Goal: Task Accomplishment & Management: Manage account settings

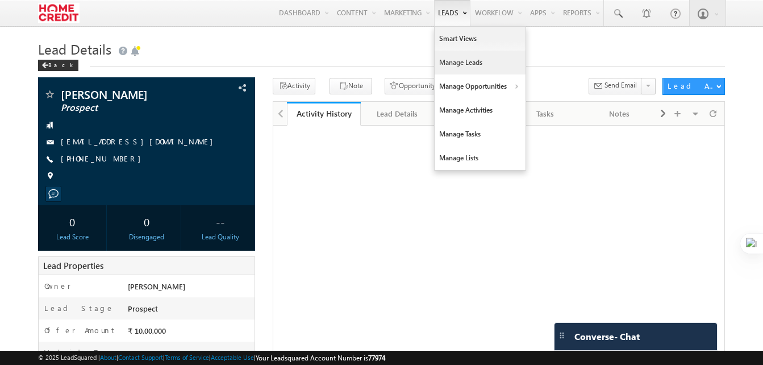
click at [472, 62] on link "Manage Leads" at bounding box center [480, 63] width 91 height 24
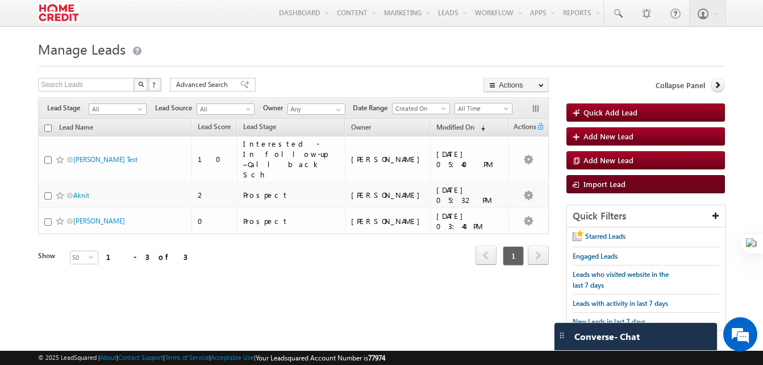
click at [598, 181] on span "Import Lead" at bounding box center [605, 184] width 42 height 10
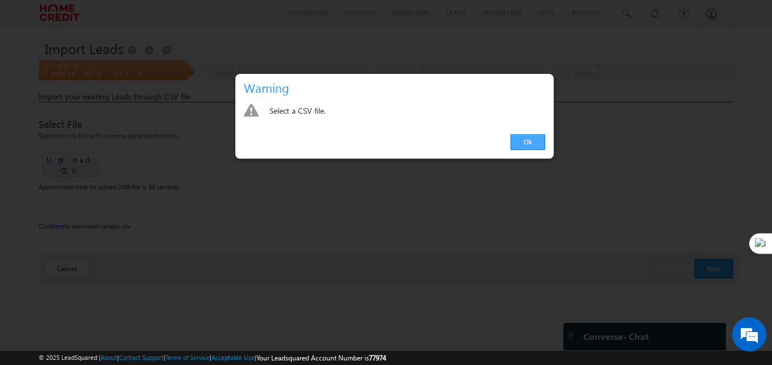
click at [529, 147] on link "Ok" at bounding box center [527, 142] width 35 height 16
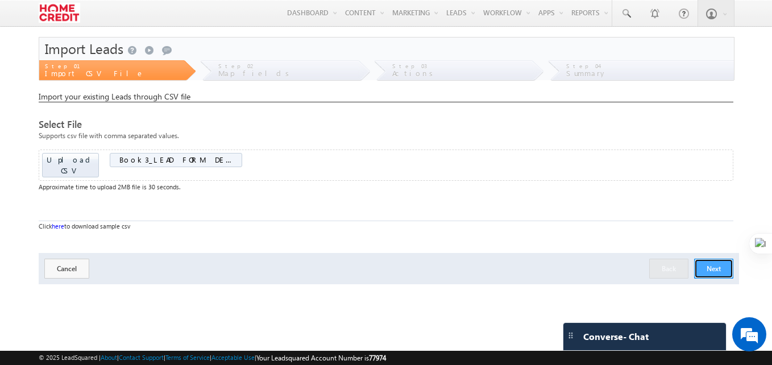
click at [721, 259] on button "Next" at bounding box center [713, 269] width 39 height 20
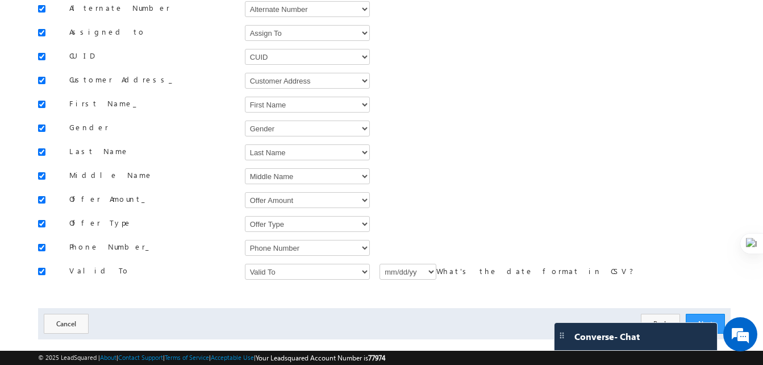
scroll to position [177, 0]
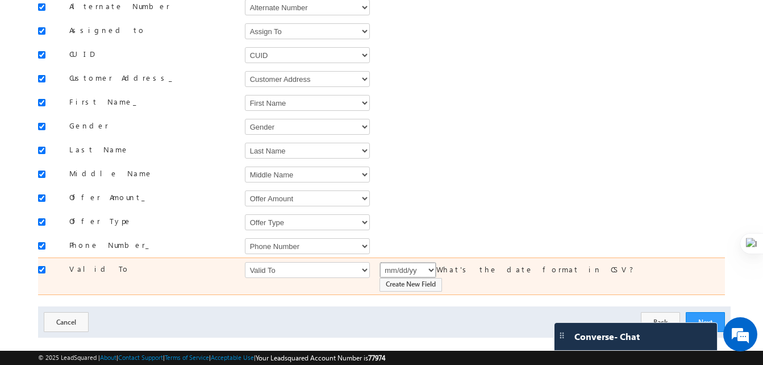
click at [416, 264] on select "mm/dd/yy mm/dd/yyyy dd/mm/yy dd/mm/yyyy" at bounding box center [408, 270] width 57 height 16
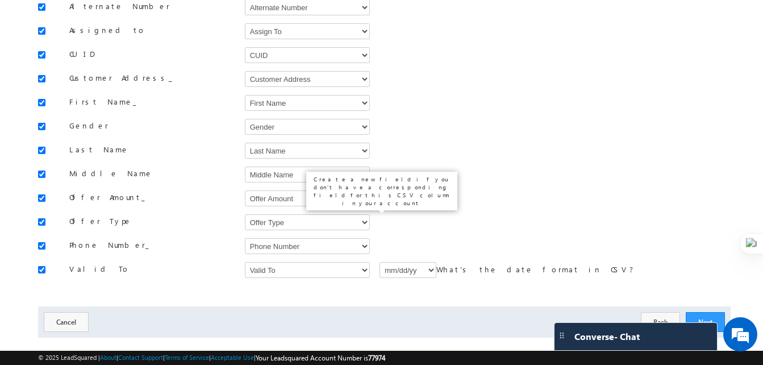
drag, startPoint x: 437, startPoint y: 217, endPoint x: 446, endPoint y: 198, distance: 20.1
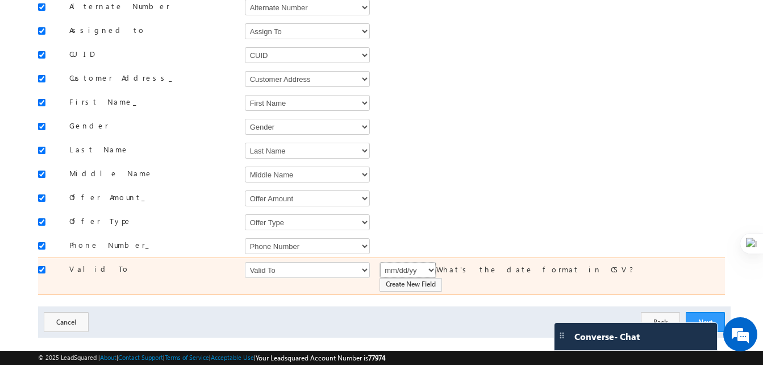
click at [428, 267] on select "mm/dd/yy mm/dd/yyyy dd/mm/yy dd/mm/yyyy" at bounding box center [408, 270] width 57 height 16
select select "mm/dd/yyyy"
click at [380, 262] on select "mm/dd/yy mm/dd/yyyy dd/mm/yy dd/mm/yyyy" at bounding box center [408, 270] width 57 height 16
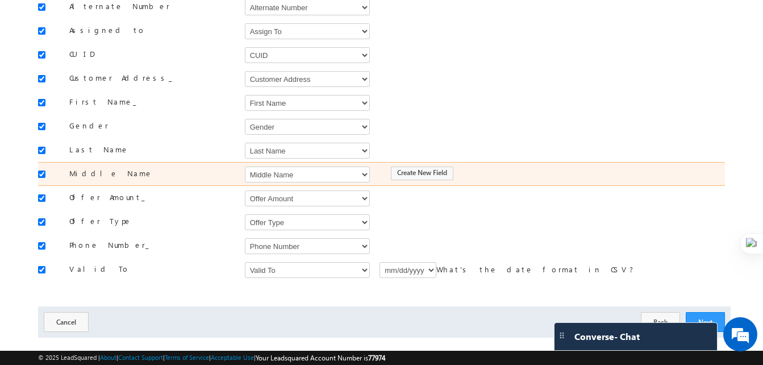
click at [513, 165] on div "Create New Field" at bounding box center [541, 173] width 335 height 16
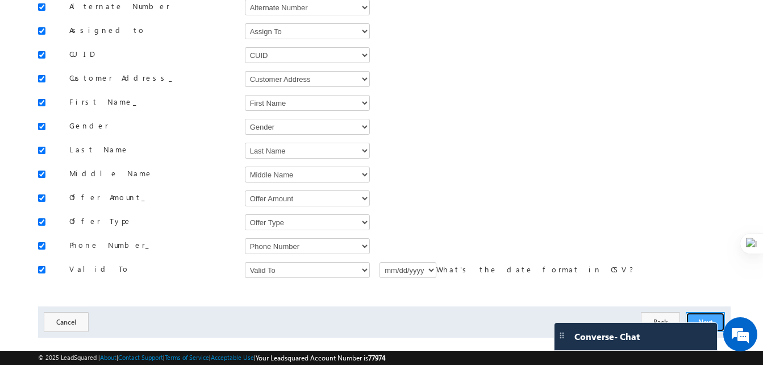
click at [710, 312] on button "Next" at bounding box center [705, 322] width 39 height 20
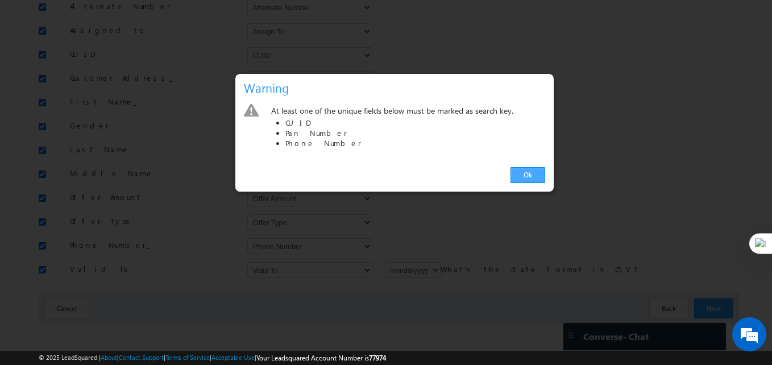
click at [521, 176] on link "Ok" at bounding box center [527, 175] width 35 height 16
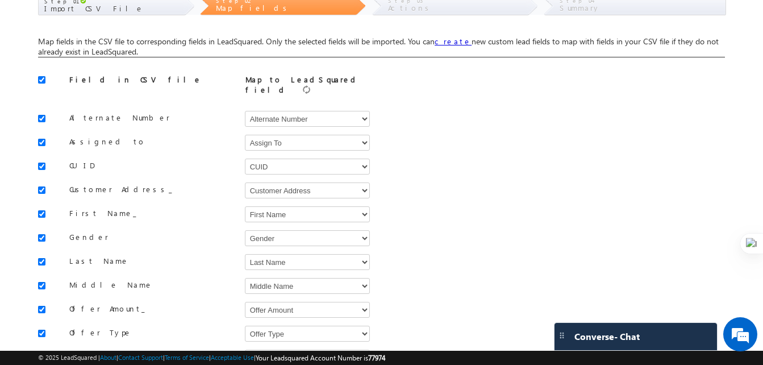
scroll to position [45, 0]
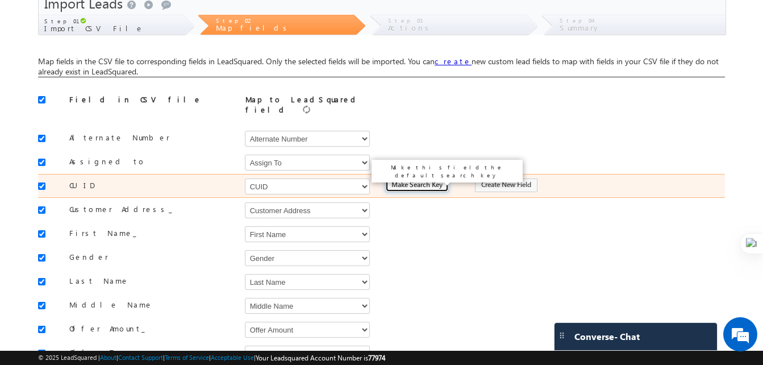
click at [406, 179] on input "Make Search Key" at bounding box center [417, 185] width 64 height 14
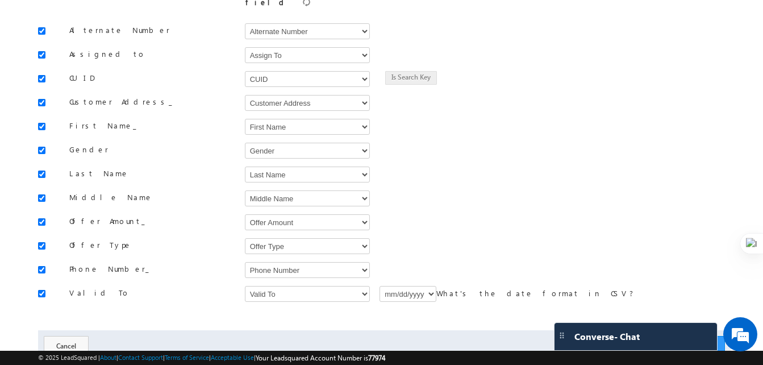
scroll to position [168, 0]
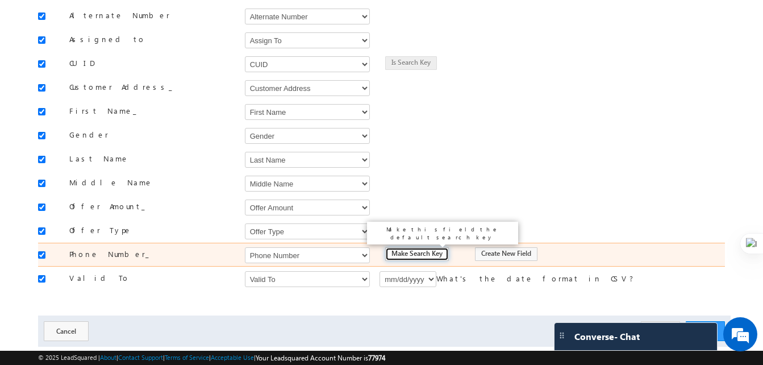
click at [403, 247] on input "Make Search Key" at bounding box center [417, 254] width 64 height 14
type input "Make Search Key"
type input "Is Search Key"
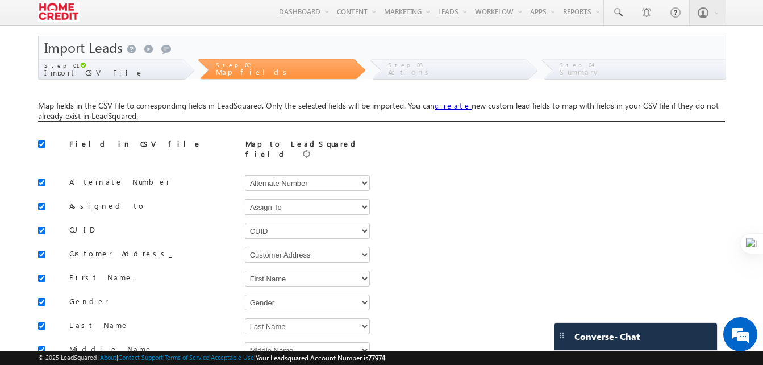
scroll to position [0, 0]
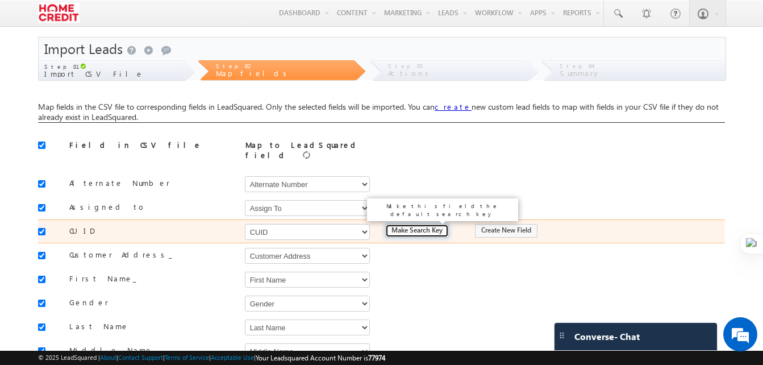
click at [418, 224] on input "Make Search Key" at bounding box center [417, 231] width 64 height 14
type input "Is Search Key"
type input "Make Search Key"
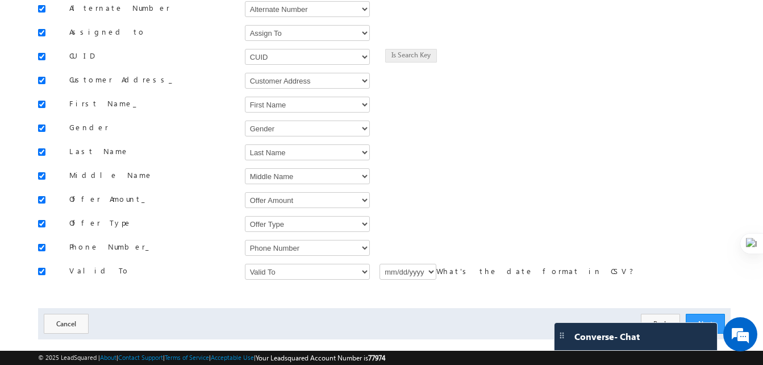
scroll to position [177, 0]
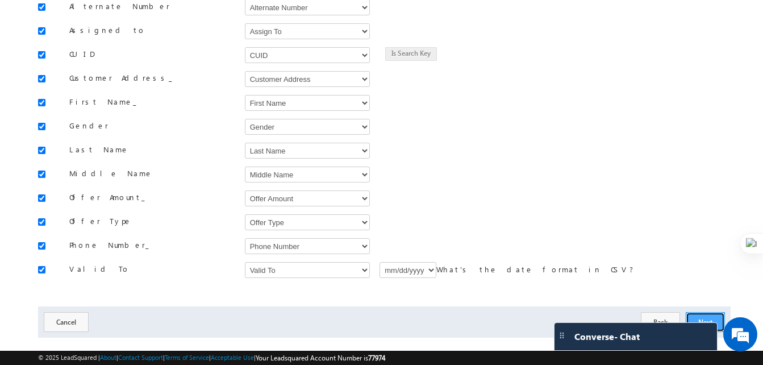
click at [707, 312] on button "Next" at bounding box center [705, 322] width 39 height 20
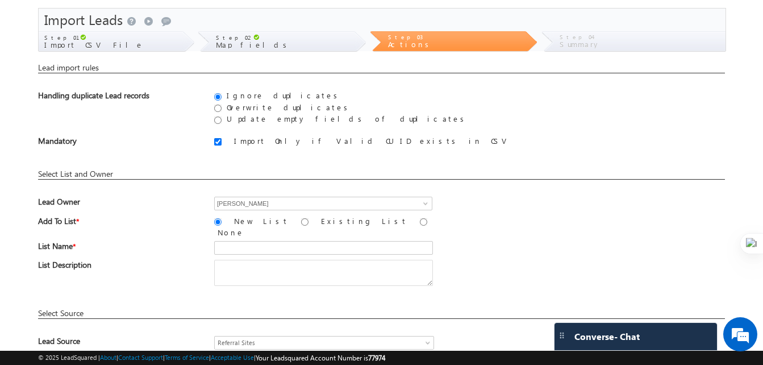
scroll to position [30, 0]
click at [261, 240] on input "text" at bounding box center [323, 247] width 219 height 14
click at [248, 227] on label "None" at bounding box center [231, 232] width 34 height 10
click at [420, 224] on input "None" at bounding box center [423, 221] width 7 height 7
radio input "true"
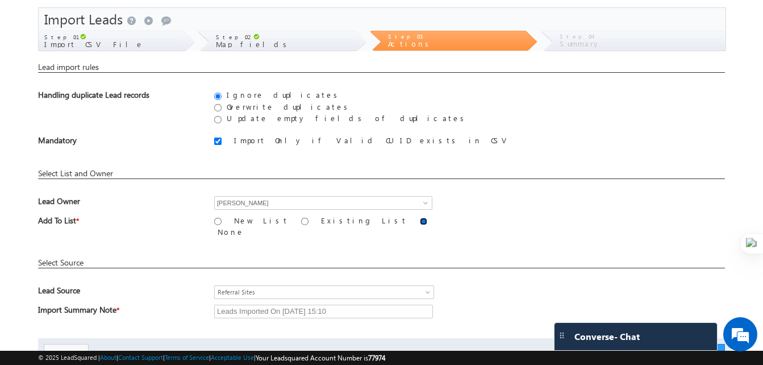
scroll to position [75, 0]
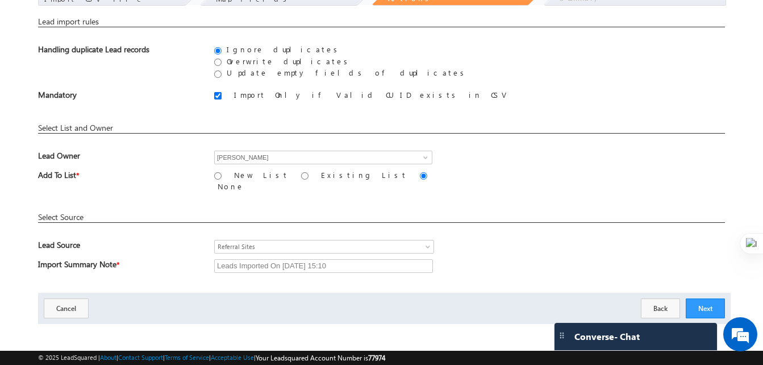
click at [229, 63] on label "Overwrite duplicates" at bounding box center [287, 61] width 128 height 10
click at [222, 63] on input "Overwrite duplicates" at bounding box center [217, 62] width 7 height 7
radio input "true"
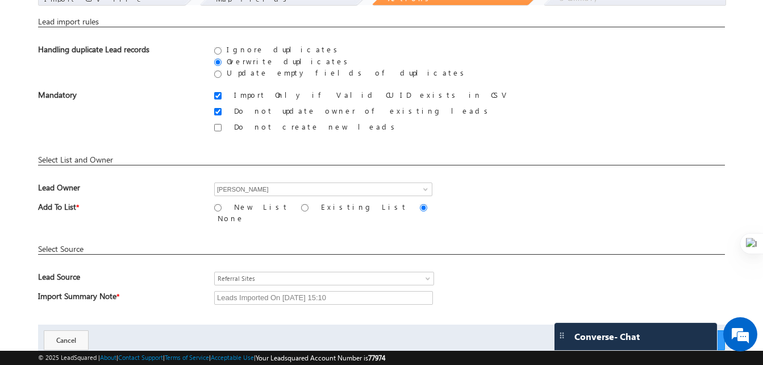
click at [250, 48] on label "Ignore duplicates" at bounding box center [282, 49] width 118 height 10
click at [222, 48] on input "Ignore duplicates" at bounding box center [217, 50] width 7 height 7
radio input "true"
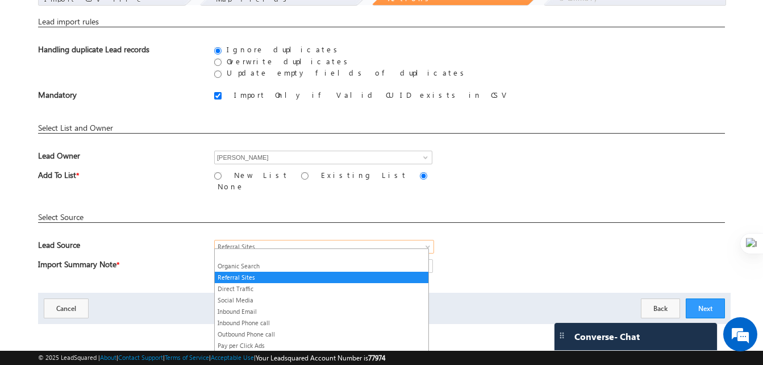
click at [391, 248] on body "Menu [PERSON_NAME] dra.m aurya @home credi [DOMAIN_NAME]. t Lead Manag" at bounding box center [381, 133] width 763 height 416
click at [329, 257] on link at bounding box center [322, 255] width 214 height 10
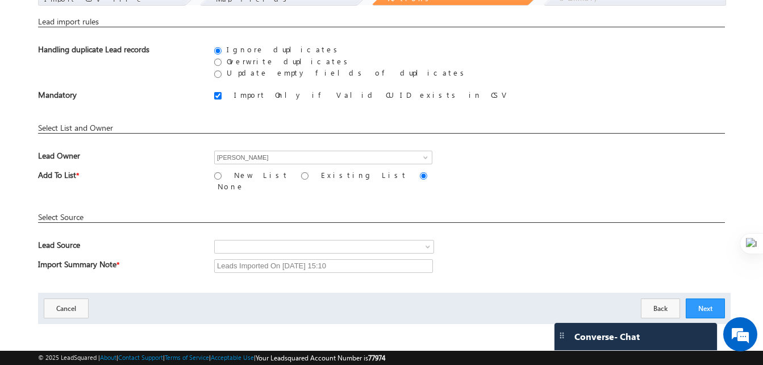
click at [512, 250] on div "Organic Search Referral Sites Direct Traffic Social Media Inbound Email Inbound…" at bounding box center [469, 248] width 511 height 16
click at [712, 306] on button "Next" at bounding box center [705, 308] width 39 height 20
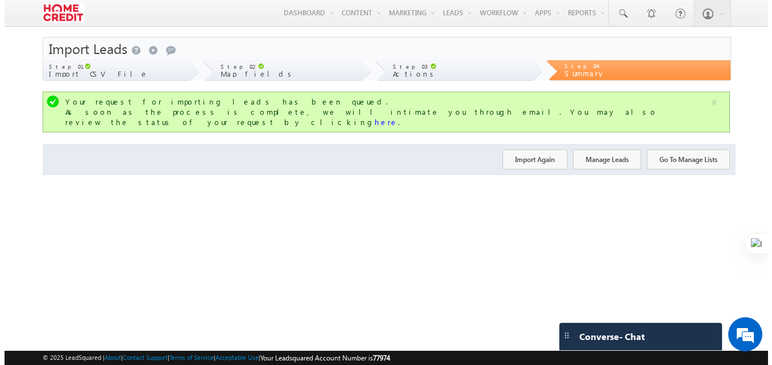
scroll to position [0, 0]
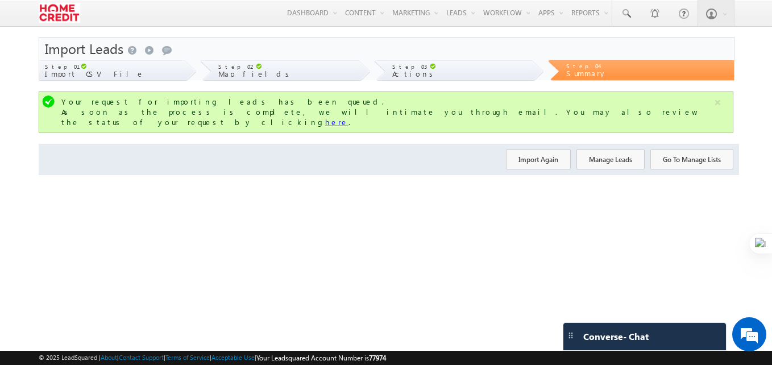
click at [348, 117] on link "here" at bounding box center [336, 122] width 23 height 10
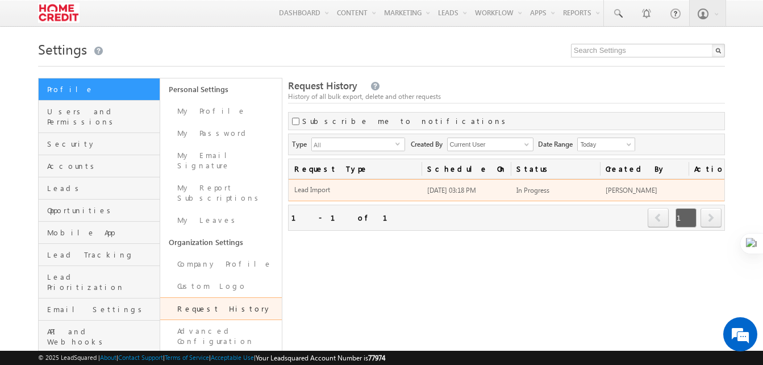
click at [542, 190] on span "In Progress" at bounding box center [533, 190] width 33 height 9
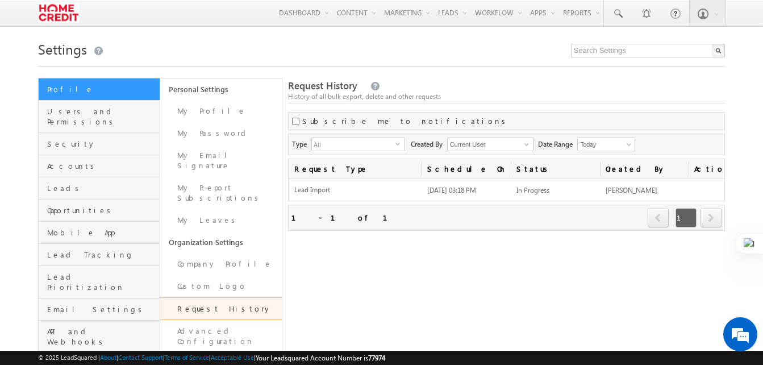
drag, startPoint x: 542, startPoint y: 190, endPoint x: 517, endPoint y: 271, distance: 84.3
click at [517, 271] on div "Request History History of all bulk export, delete and other requests Subscribe…" at bounding box center [506, 276] width 437 height 397
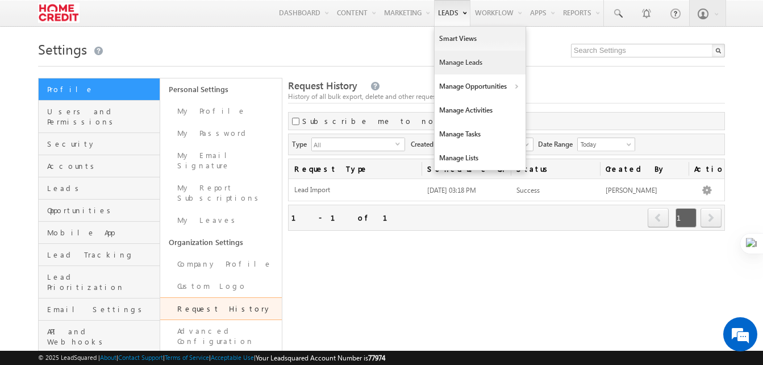
click at [473, 62] on link "Manage Leads" at bounding box center [480, 63] width 91 height 24
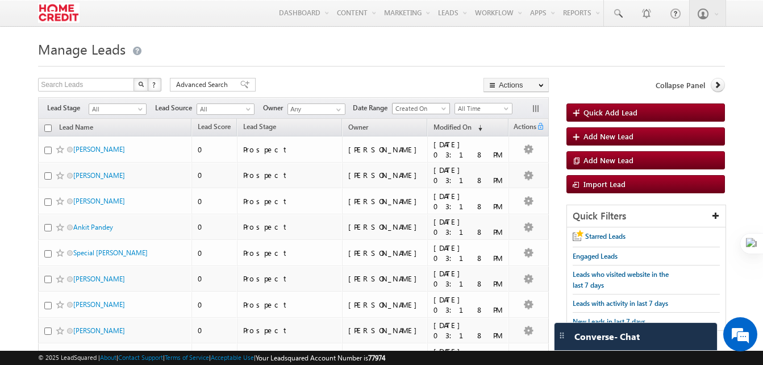
click at [416, 111] on span "Created On" at bounding box center [420, 108] width 54 height 10
click at [412, 80] on div "Search Leads X ? 32 results found Advanced Search Advanced Search Advanced sear…" at bounding box center [293, 86] width 511 height 16
click at [479, 117] on div "Filters Lead Stage All All Lead Source All All Owner Any Any Date Range Go 03:2…" at bounding box center [293, 108] width 511 height 22
click at [481, 112] on span "All Time" at bounding box center [482, 108] width 54 height 10
click at [483, 155] on link "Today" at bounding box center [485, 157] width 57 height 10
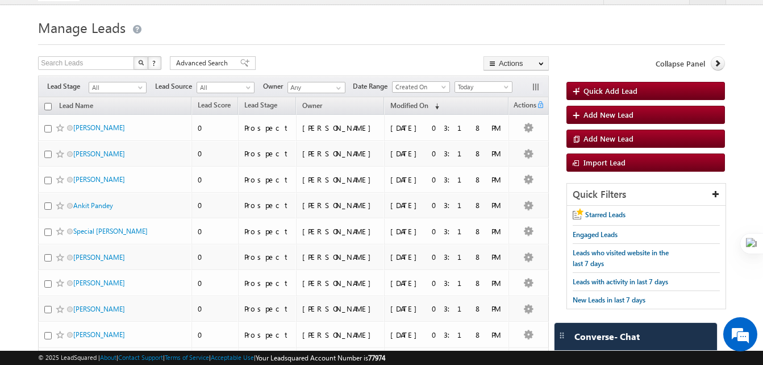
scroll to position [11, 0]
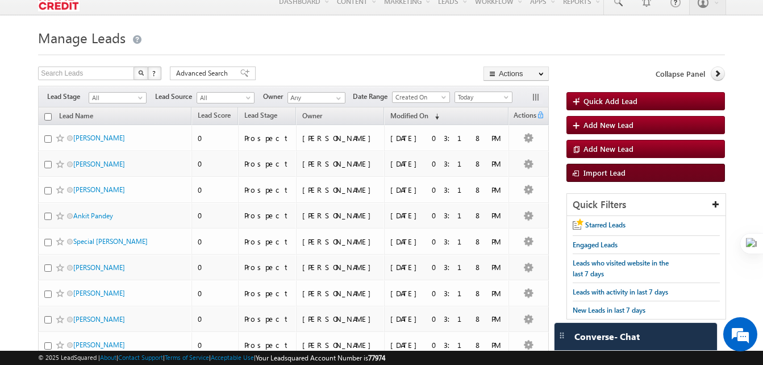
click at [638, 175] on link "Import Lead" at bounding box center [646, 173] width 159 height 18
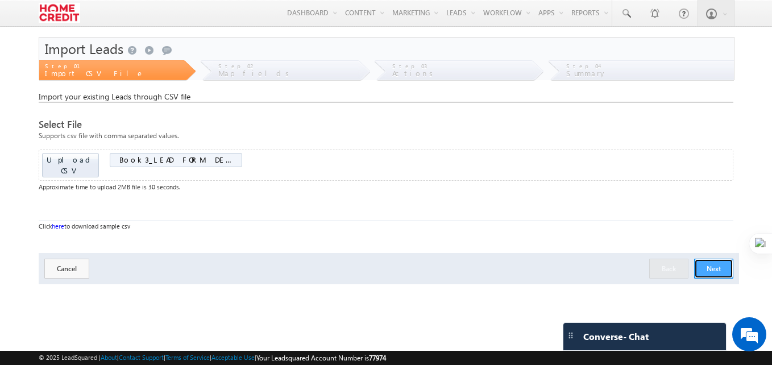
click at [722, 260] on button "Next" at bounding box center [713, 269] width 39 height 20
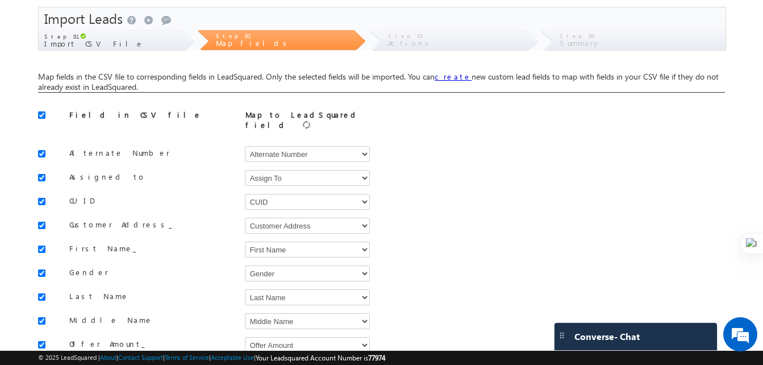
scroll to position [23, 0]
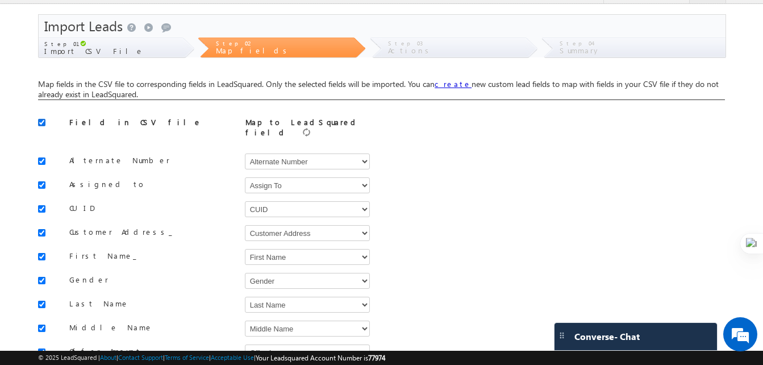
click at [41, 123] on input "checkbox" at bounding box center [41, 122] width 7 height 7
checkbox input "false"
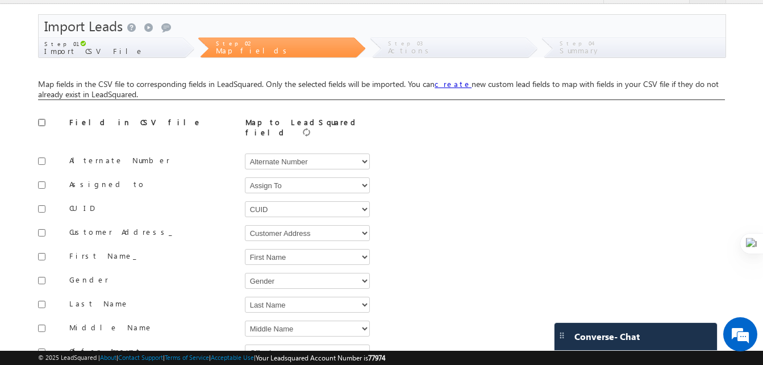
checkbox input "false"
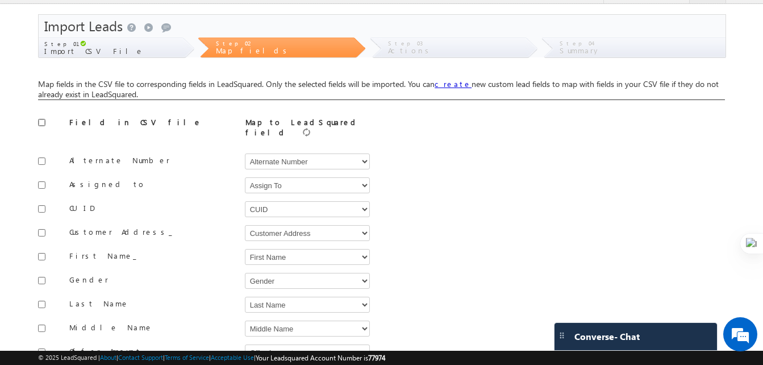
checkbox input "false"
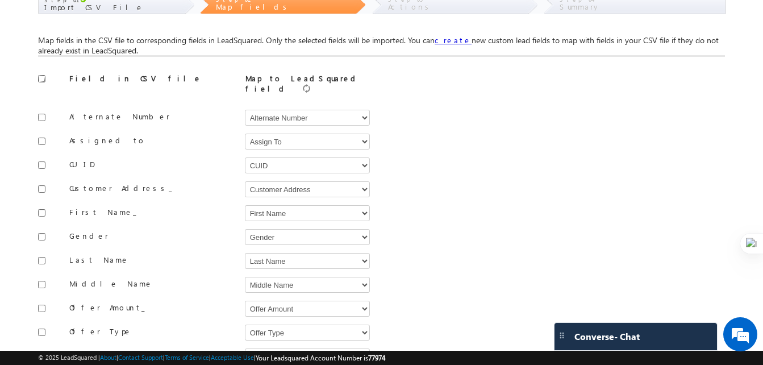
scroll to position [62, 0]
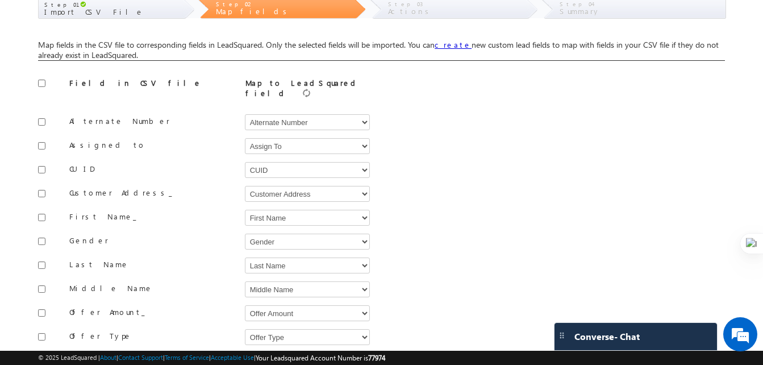
click at [36, 166] on body "Menu [PERSON_NAME] dra.m aurya @home credi [DOMAIN_NAME]. t Lead Manag" at bounding box center [381, 203] width 763 height 531
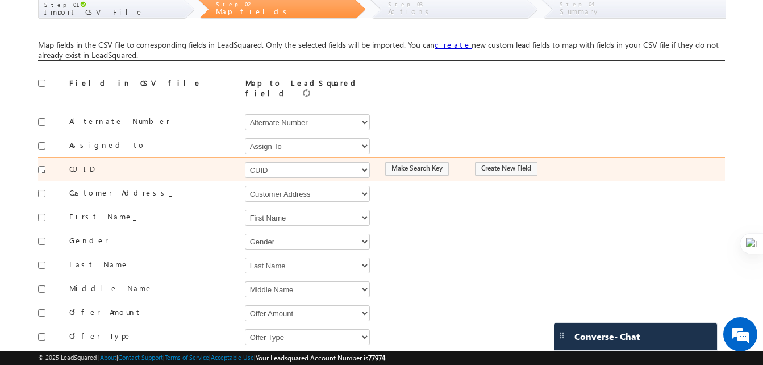
click at [40, 166] on input "checkbox" at bounding box center [41, 169] width 7 height 7
checkbox input "true"
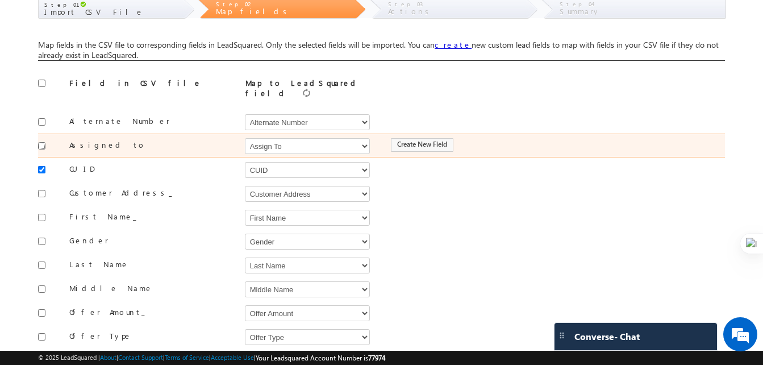
click at [42, 143] on input "checkbox" at bounding box center [41, 145] width 7 height 7
checkbox input "true"
click at [364, 142] on select "Select Select Address 2 Age Alternate Number Assign To City Company Name Countr…" at bounding box center [307, 146] width 125 height 16
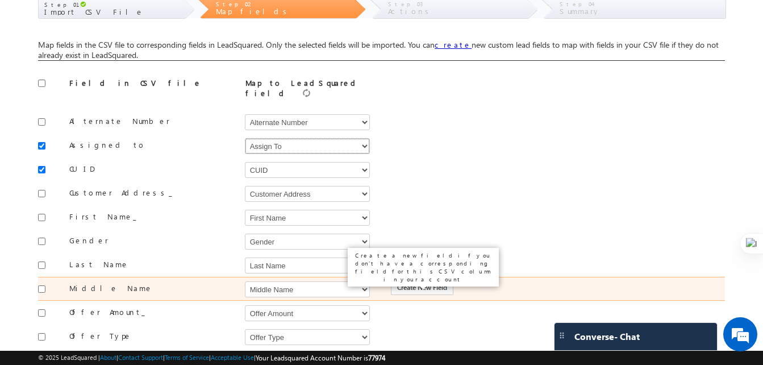
select select "OwnerId"
click at [245, 138] on select "Select Select Address 2 Age Alternate Number Assign To City Company Name Countr…" at bounding box center [307, 146] width 125 height 16
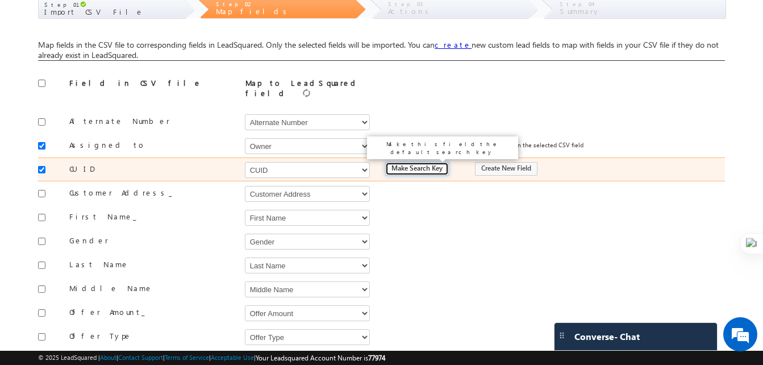
click at [412, 167] on input "Make Search Key" at bounding box center [417, 169] width 64 height 14
type input "Is Search Key"
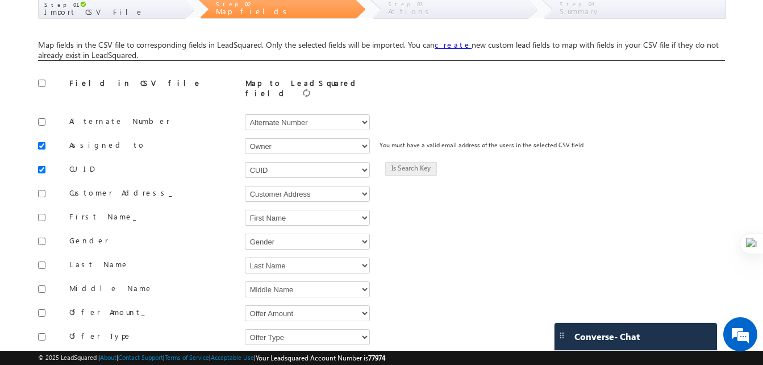
click at [41, 88] on div at bounding box center [45, 86] width 14 height 16
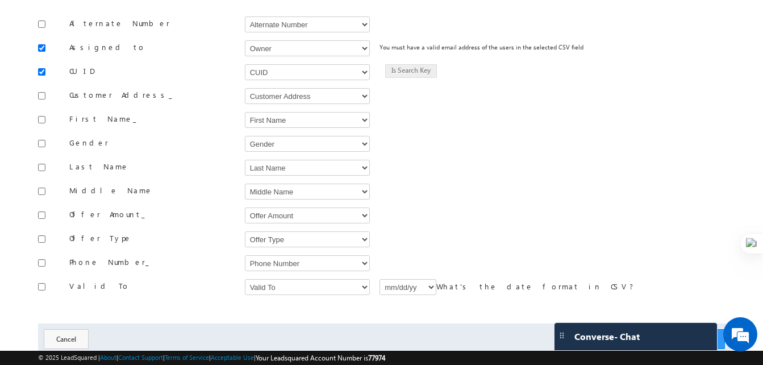
scroll to position [177, 0]
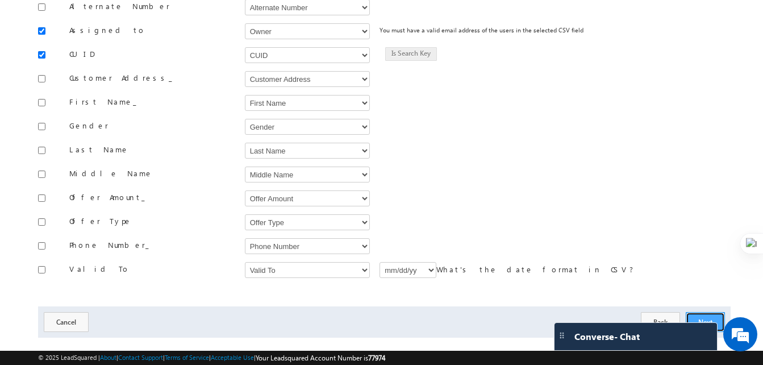
click at [708, 312] on button "Next" at bounding box center [705, 322] width 39 height 20
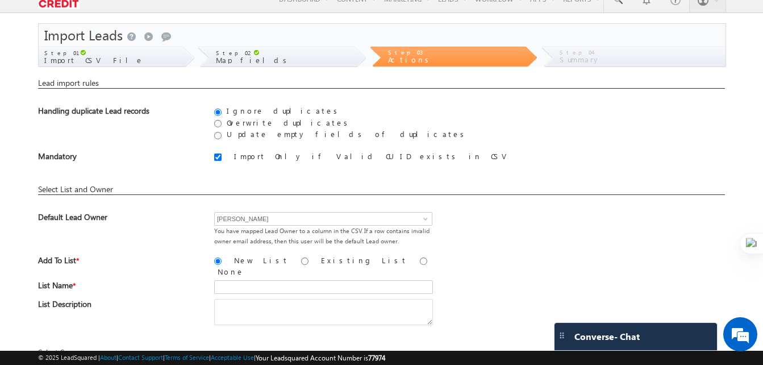
scroll to position [0, 0]
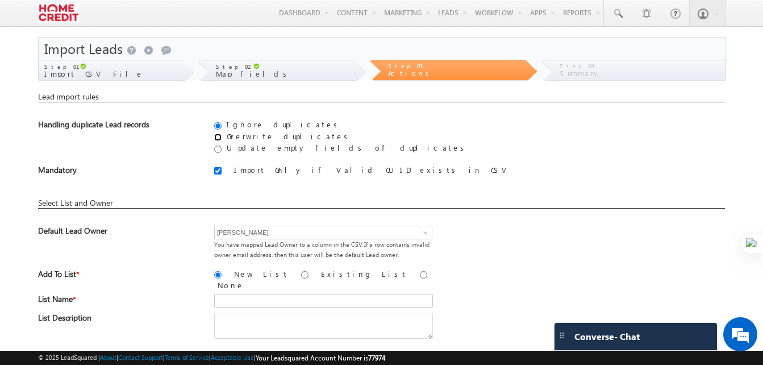
click at [220, 136] on input "Overwrite duplicates" at bounding box center [217, 137] width 7 height 7
radio input "true"
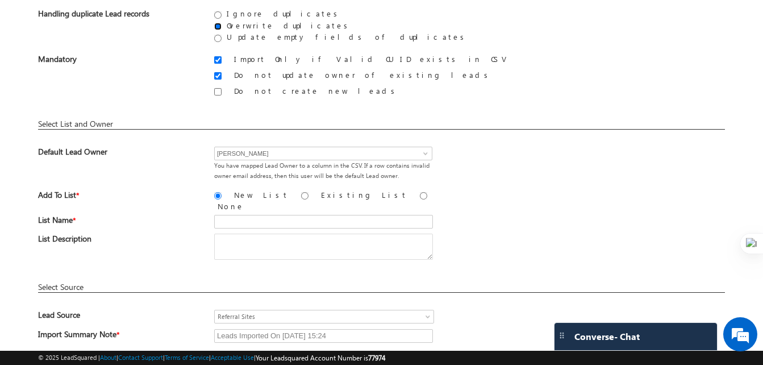
scroll to position [112, 0]
click at [220, 77] on input "Do not update owner of existing leads" at bounding box center [217, 74] width 7 height 7
checkbox input "false"
click at [420, 197] on input "None" at bounding box center [423, 194] width 7 height 7
radio input "true"
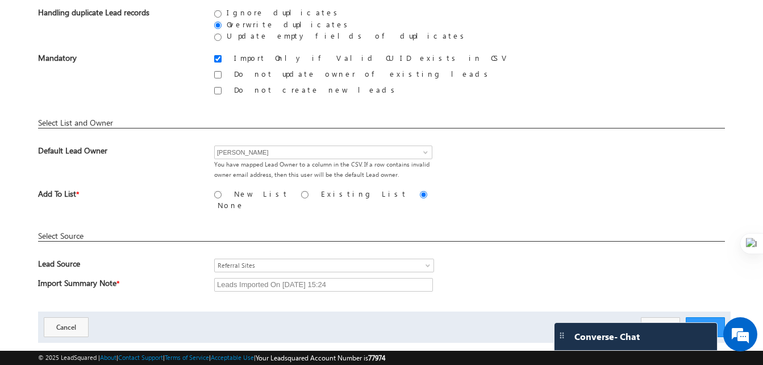
click at [231, 88] on label "Do not create new leads" at bounding box center [315, 90] width 168 height 10
click at [222, 88] on input "Do not create new leads" at bounding box center [217, 90] width 7 height 7
checkbox input "true"
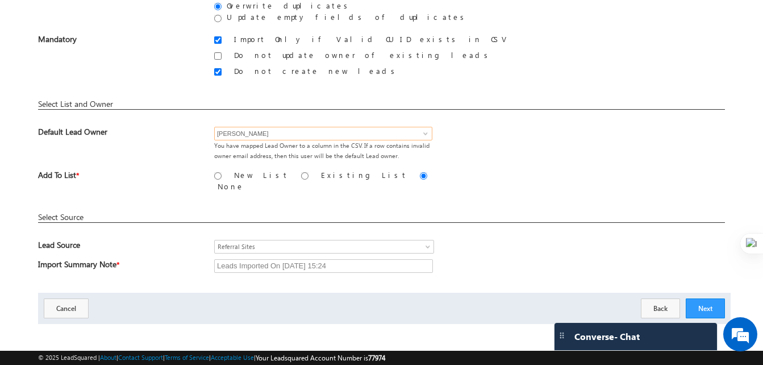
click at [341, 135] on input "[PERSON_NAME]" at bounding box center [323, 134] width 218 height 14
click at [422, 131] on span at bounding box center [425, 133] width 9 height 9
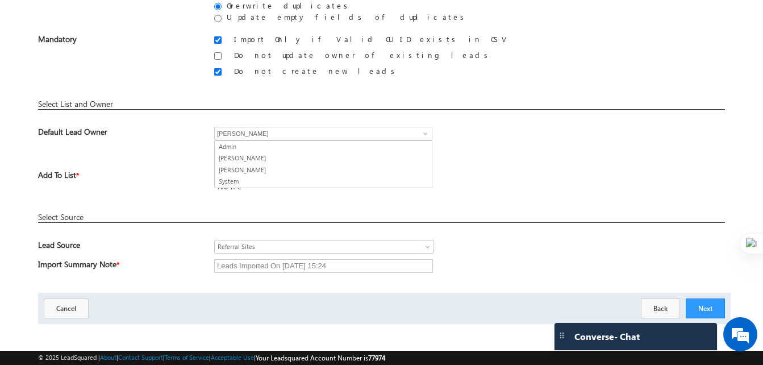
click at [427, 120] on div "Lead import rules You do not have permissions to update these leads. You do not…" at bounding box center [381, 121] width 687 height 321
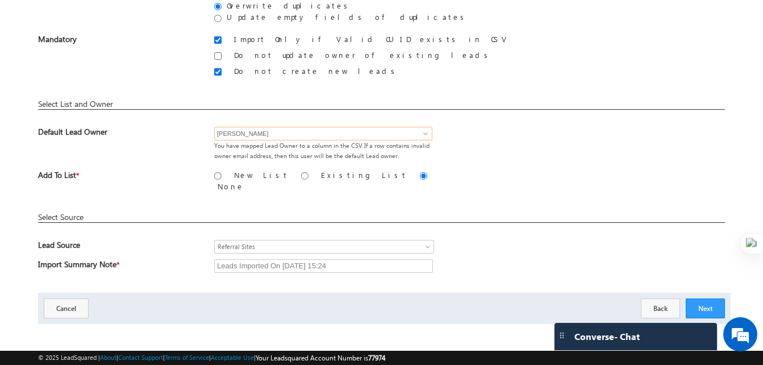
click at [417, 138] on input "[PERSON_NAME]" at bounding box center [323, 134] width 218 height 14
click at [566, 178] on div "Add To List * New List Existing List None" at bounding box center [381, 182] width 687 height 25
click at [428, 132] on span at bounding box center [425, 133] width 9 height 9
click at [340, 132] on input "[PERSON_NAME]" at bounding box center [323, 134] width 218 height 14
type input "D"
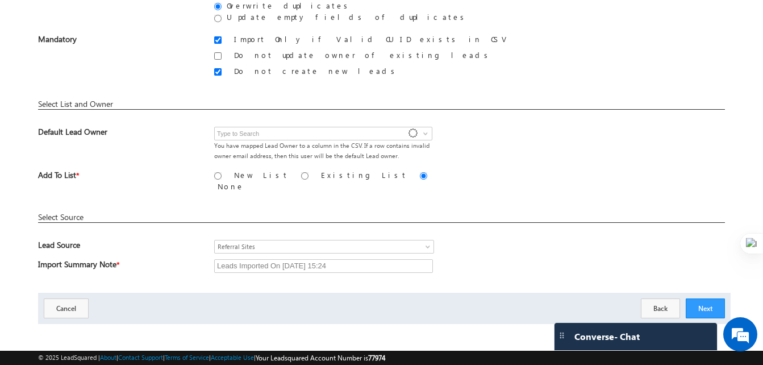
click at [517, 140] on div "Default Lead Owner Devendra Maurya Devendra Maurya Admin Devendra Maurya Suraj …" at bounding box center [381, 148] width 687 height 43
click at [700, 306] on button "Next" at bounding box center [705, 308] width 39 height 20
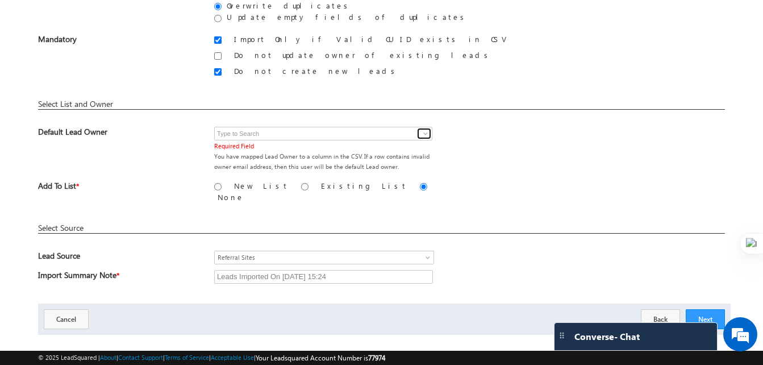
click at [427, 137] on span at bounding box center [425, 133] width 9 height 9
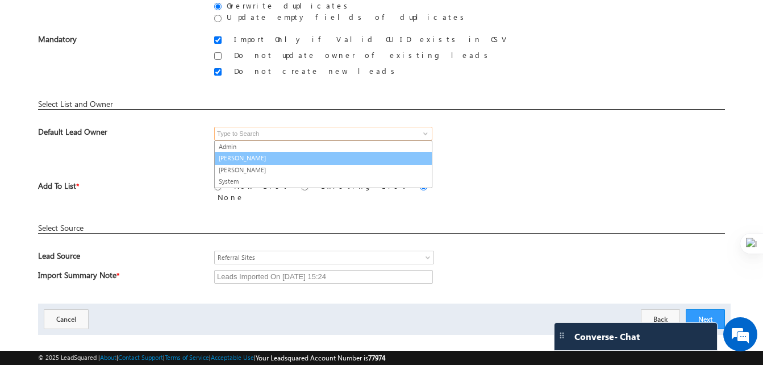
click at [238, 156] on link "[PERSON_NAME]" at bounding box center [323, 158] width 218 height 13
type input "[PERSON_NAME]"
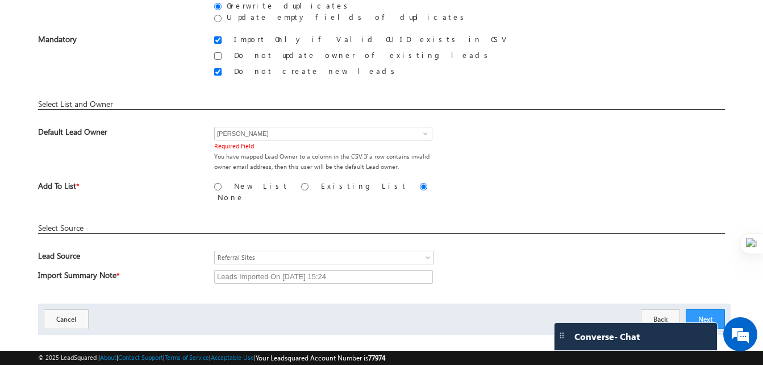
click at [603, 188] on div "Add To List * New List Existing List None" at bounding box center [381, 193] width 687 height 25
click at [712, 313] on button "Next" at bounding box center [705, 319] width 39 height 20
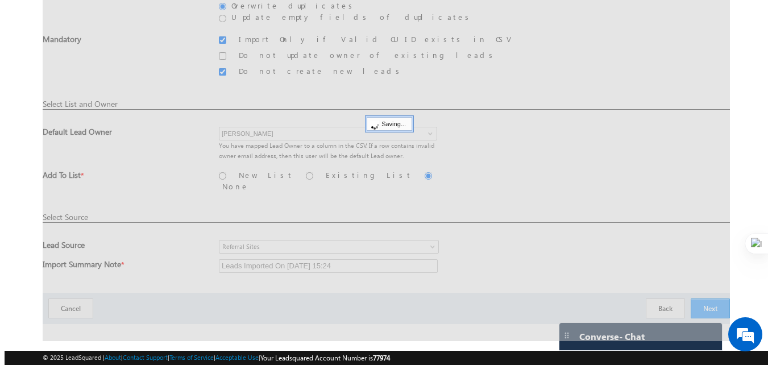
scroll to position [0, 0]
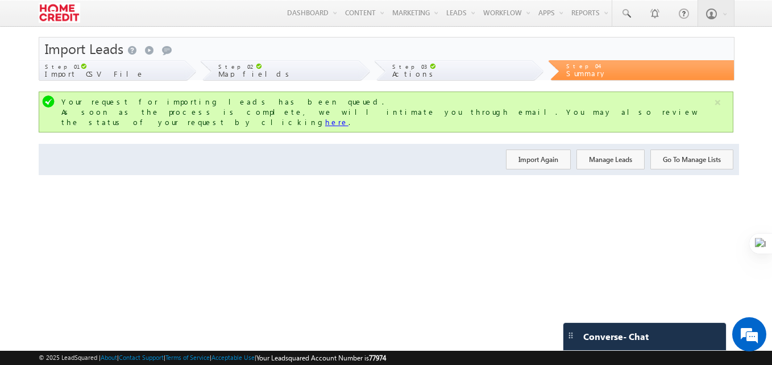
click at [348, 117] on link "here" at bounding box center [336, 122] width 23 height 10
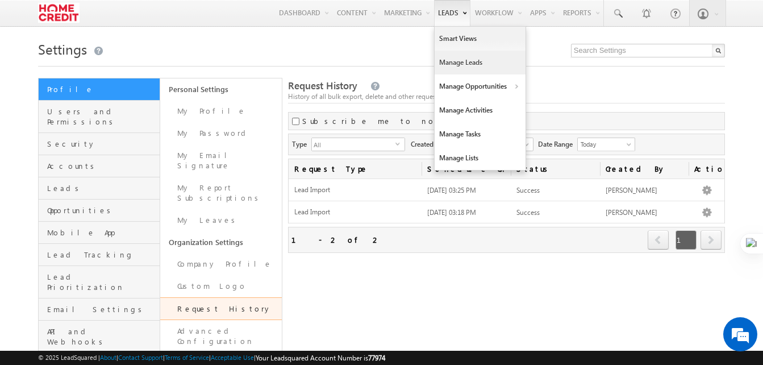
click at [453, 64] on link "Manage Leads" at bounding box center [480, 63] width 91 height 24
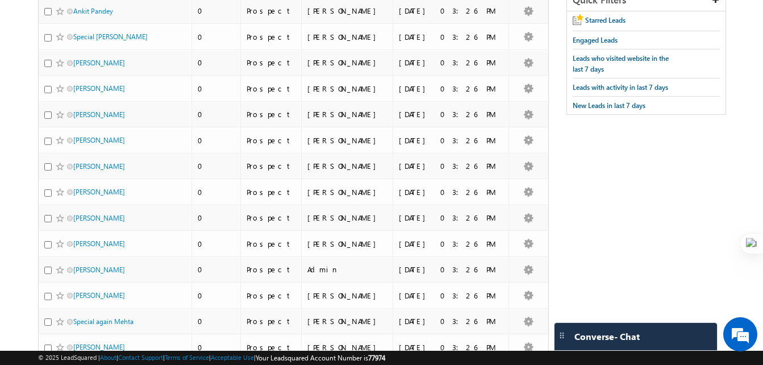
scroll to position [148, 0]
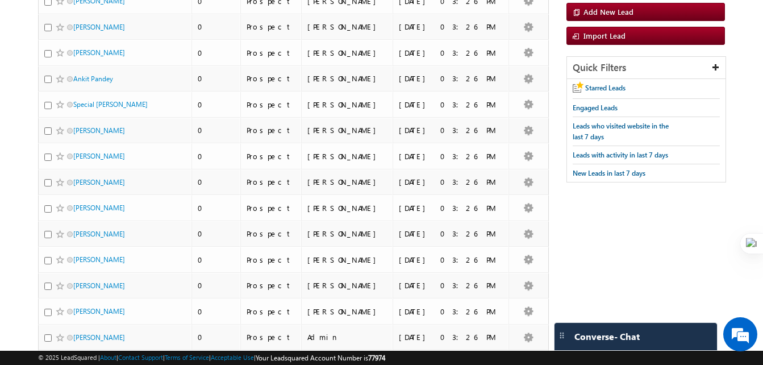
click at [753, 107] on body "Menu Devendra Maurya deven dra.m aurya @home credi t.co. in" at bounding box center [381, 329] width 763 height 955
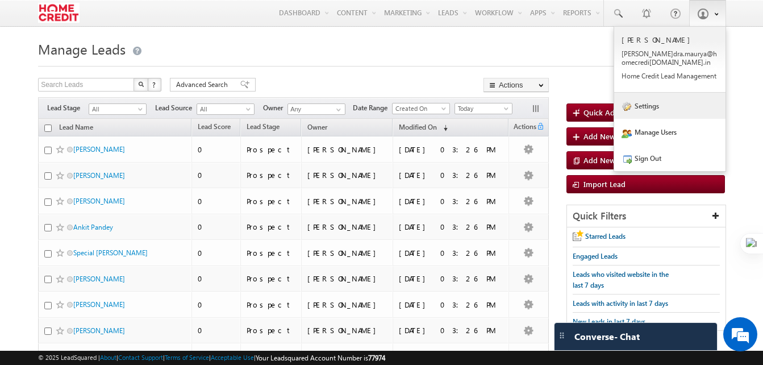
click at [668, 106] on link "Settings" at bounding box center [669, 106] width 111 height 26
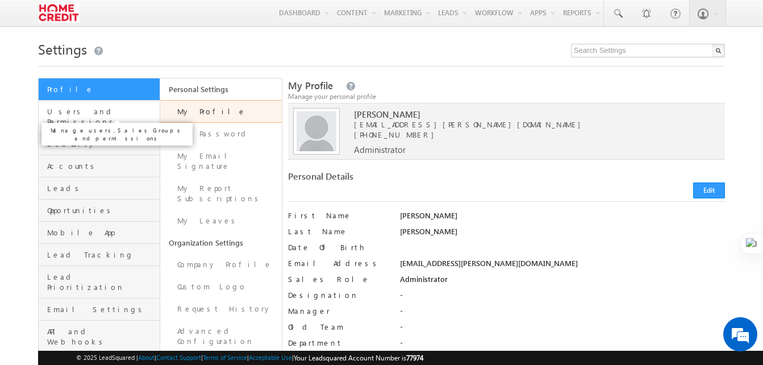
click at [89, 115] on span "Users and Permissions" at bounding box center [102, 116] width 110 height 20
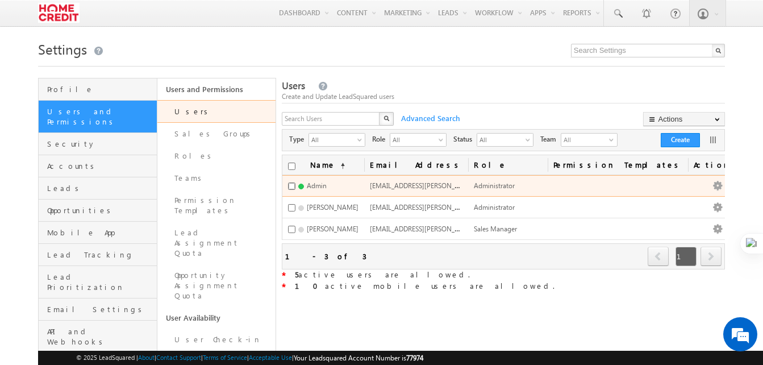
click at [296, 186] on input "checkbox" at bounding box center [291, 185] width 7 height 7
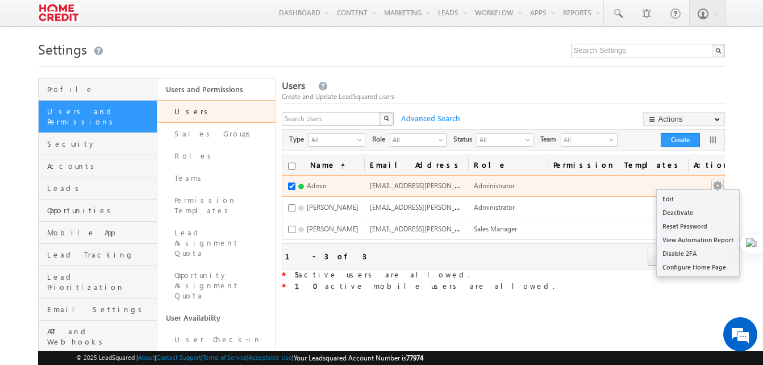
click at [712, 188] on button "button" at bounding box center [717, 185] width 11 height 11
click at [712, 186] on button "button" at bounding box center [717, 185] width 11 height 11
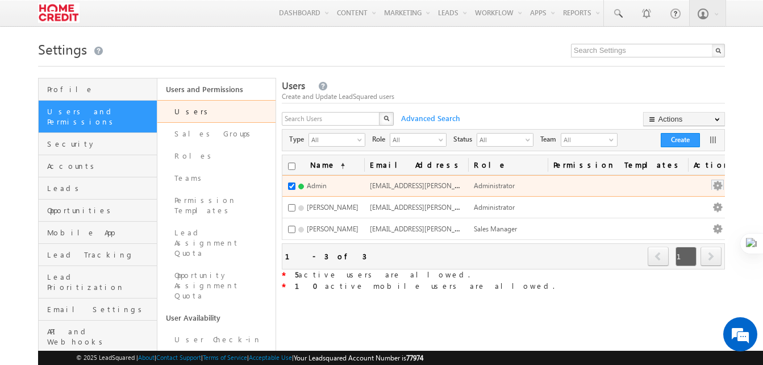
click at [712, 188] on button "button" at bounding box center [717, 185] width 11 height 11
click at [712, 185] on button "button" at bounding box center [717, 185] width 11 height 11
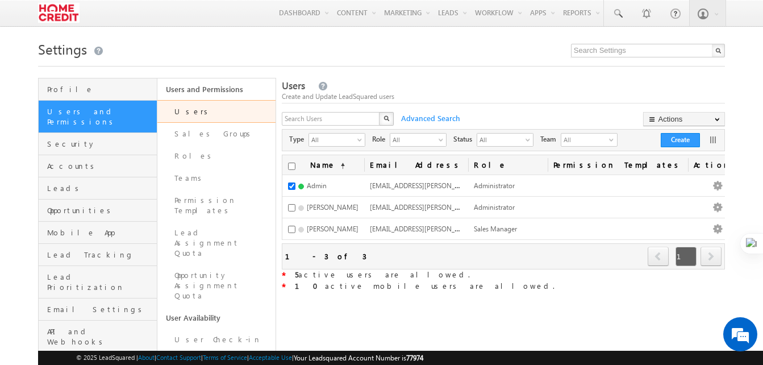
click at [736, 181] on body "Menu [PERSON_NAME] dra.m aurya @home credi [DOMAIN_NAME]. t Lead Manag" at bounding box center [381, 303] width 763 height 607
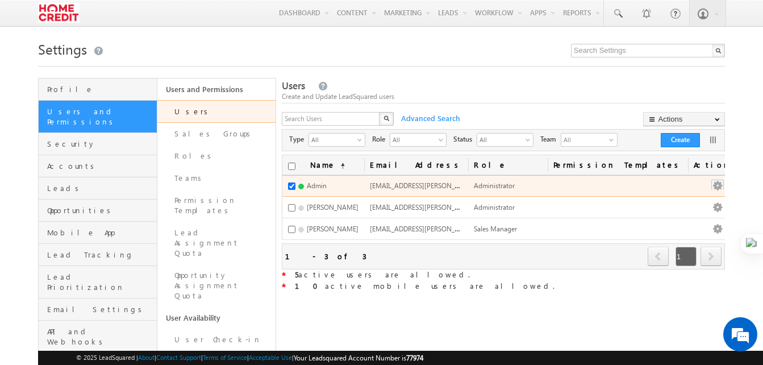
click at [712, 188] on button "button" at bounding box center [717, 185] width 11 height 11
click at [712, 190] on button "button" at bounding box center [717, 185] width 11 height 11
click at [712, 189] on button "button" at bounding box center [717, 185] width 11 height 11
click at [712, 181] on button "button" at bounding box center [717, 185] width 11 height 11
click at [712, 187] on button "button" at bounding box center [717, 185] width 11 height 11
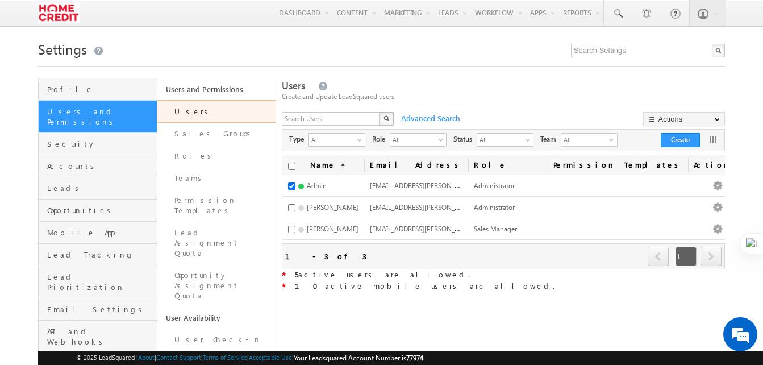
click at [508, 284] on div "* 10 active mobile users are allowed." at bounding box center [503, 286] width 443 height 11
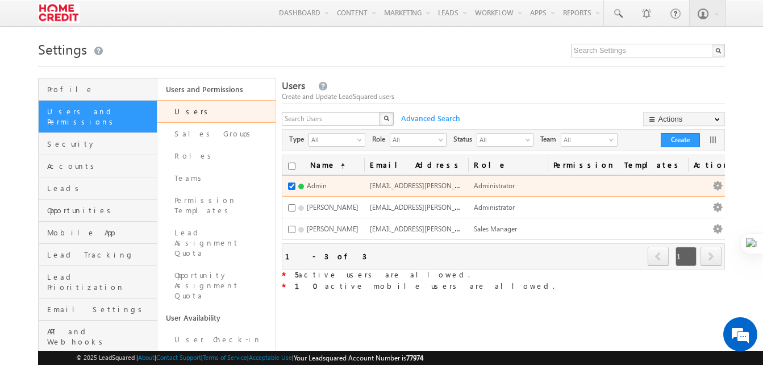
click at [296, 184] on input "checkbox" at bounding box center [291, 185] width 7 height 7
click at [296, 188] on input "checkbox" at bounding box center [291, 185] width 7 height 7
click at [712, 188] on button "button" at bounding box center [717, 185] width 11 height 11
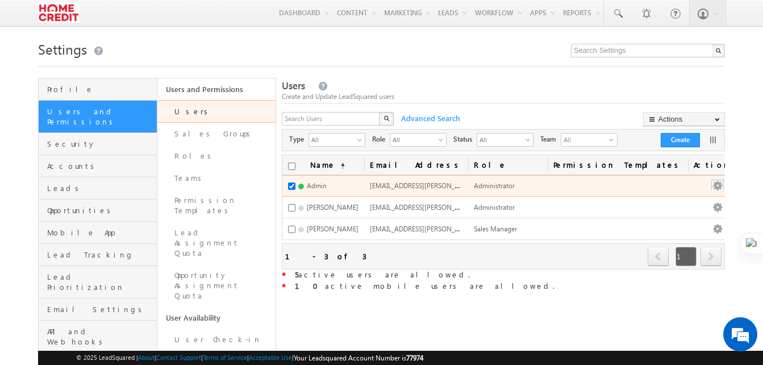
click at [712, 188] on button "button" at bounding box center [717, 185] width 11 height 11
click at [296, 185] on input "checkbox" at bounding box center [291, 185] width 7 height 7
checkbox input "false"
click at [712, 180] on button "button" at bounding box center [717, 185] width 11 height 11
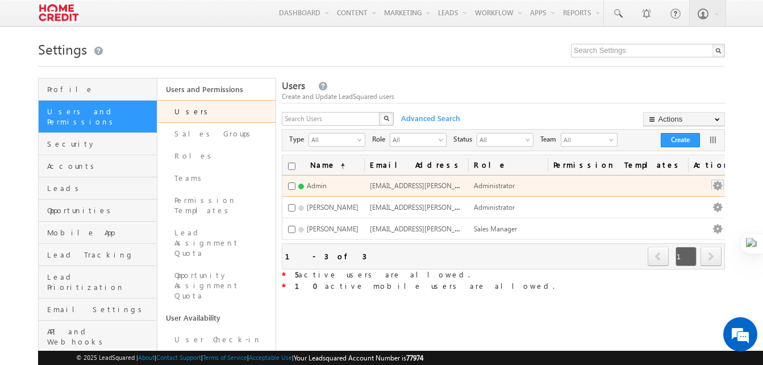
click at [712, 184] on button "button" at bounding box center [717, 185] width 11 height 11
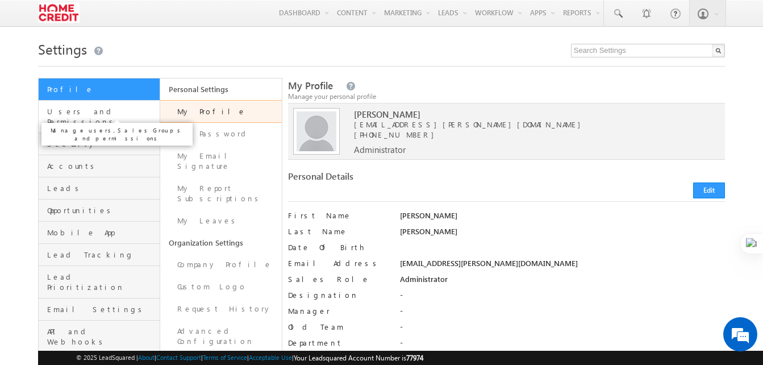
click at [88, 116] on span "Users and Permissions" at bounding box center [102, 116] width 110 height 20
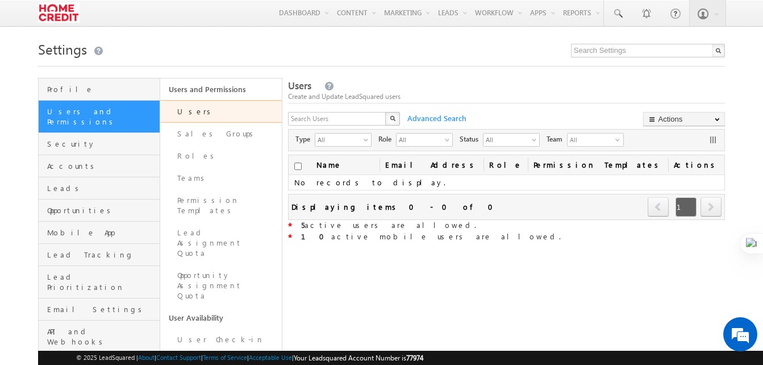
click at [192, 107] on link "Users" at bounding box center [221, 111] width 122 height 23
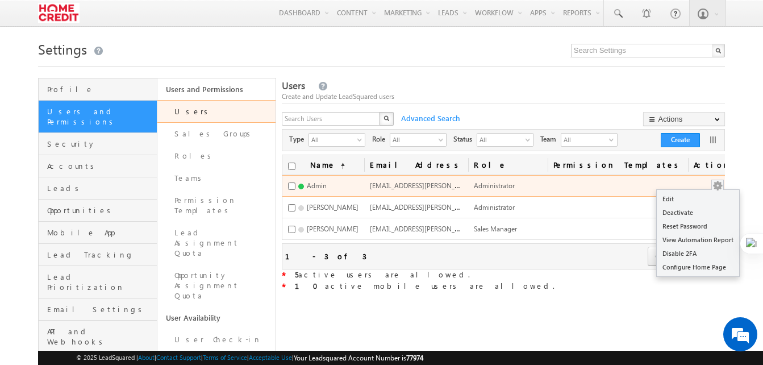
click at [712, 189] on button "button" at bounding box center [717, 185] width 11 height 11
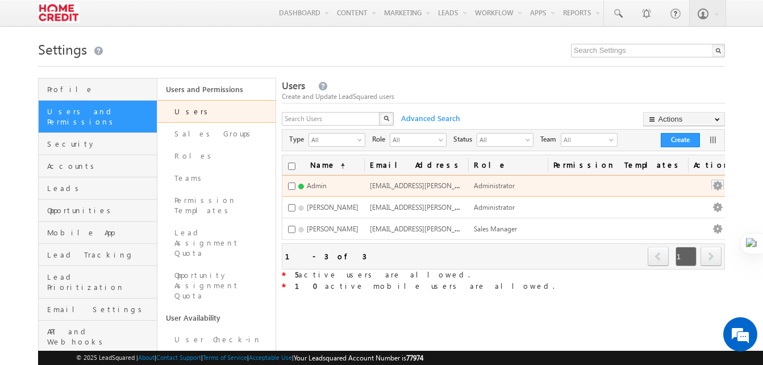
click at [712, 181] on button "button" at bounding box center [717, 185] width 11 height 11
click at [712, 188] on button "button" at bounding box center [717, 185] width 11 height 11
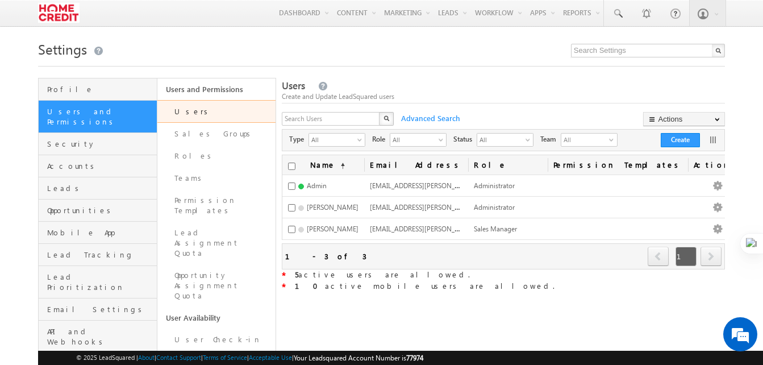
click at [752, 196] on body "Menu [PERSON_NAME] dra.m aurya @home credi [DOMAIN_NAME]. t Lead Manag" at bounding box center [381, 303] width 763 height 607
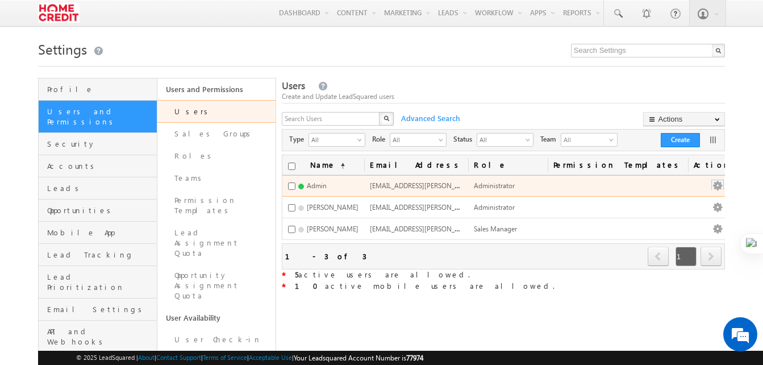
click at [712, 189] on button "button" at bounding box center [717, 185] width 11 height 11
click at [712, 185] on button "button" at bounding box center [717, 185] width 11 height 11
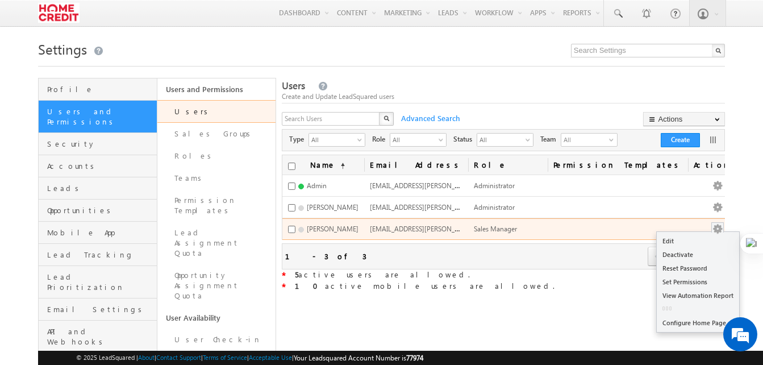
click at [712, 231] on button "button" at bounding box center [717, 228] width 11 height 11
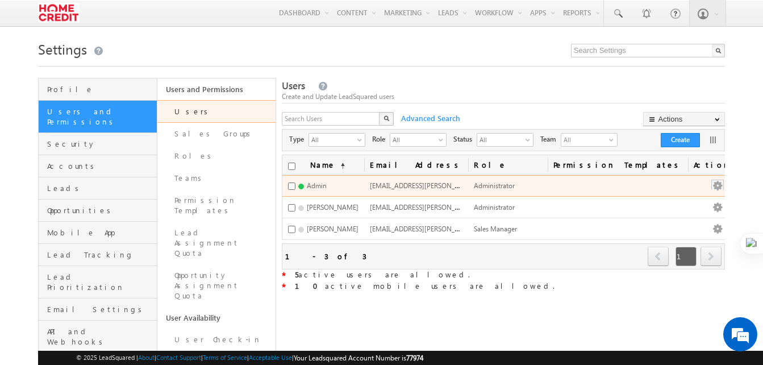
click at [712, 185] on button "button" at bounding box center [717, 185] width 11 height 11
click at [712, 186] on button "button" at bounding box center [717, 185] width 11 height 11
click at [712, 185] on button "button" at bounding box center [717, 185] width 11 height 11
click at [712, 186] on button "button" at bounding box center [717, 185] width 11 height 11
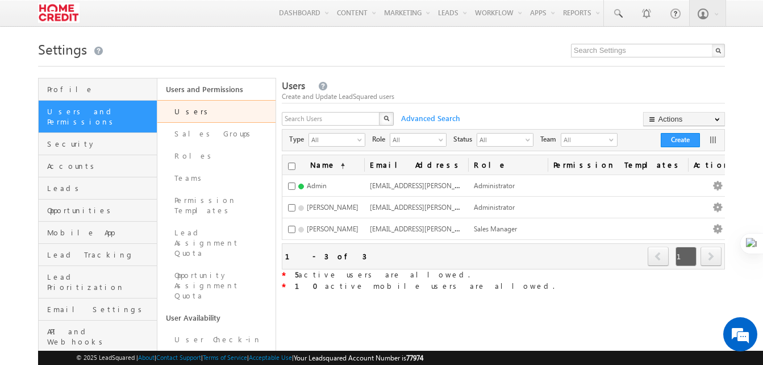
click at [741, 194] on body "Menu [PERSON_NAME] dra.m aurya @home credi [DOMAIN_NAME]. t Lead Manag" at bounding box center [381, 303] width 763 height 607
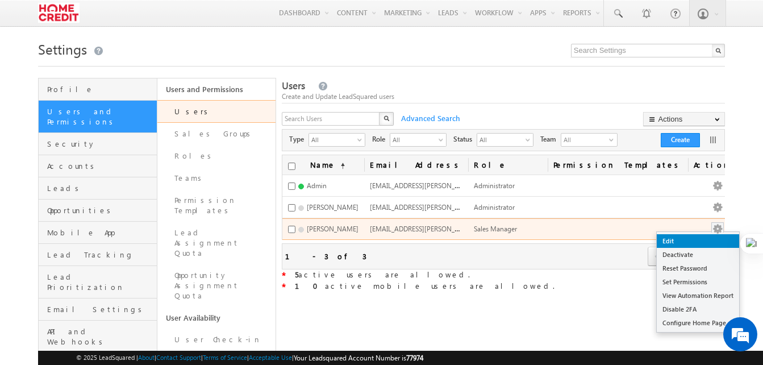
click at [670, 235] on link "Edit" at bounding box center [698, 241] width 82 height 14
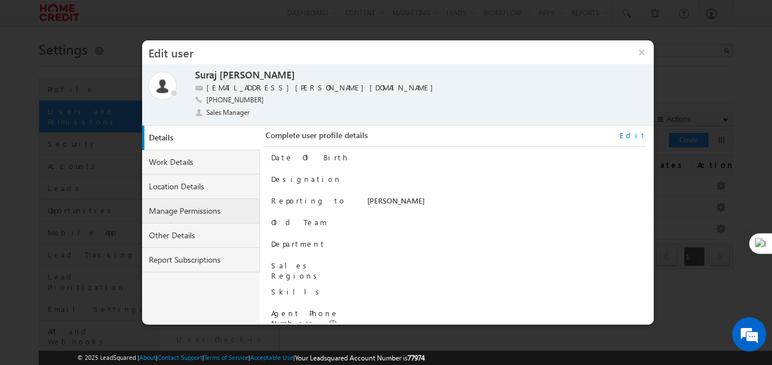
click at [196, 213] on link "Manage Permissions" at bounding box center [201, 211] width 118 height 24
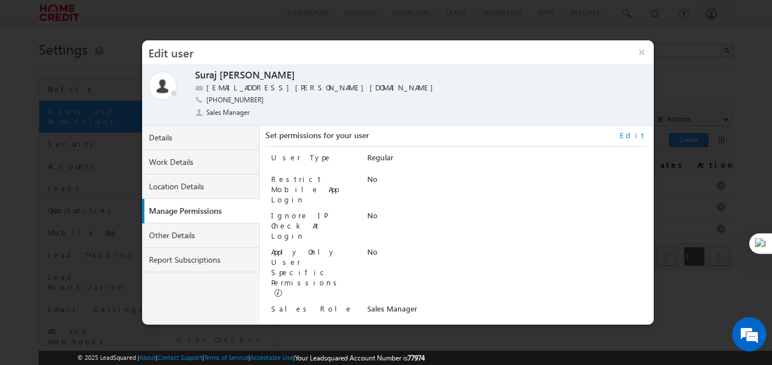
click at [642, 135] on link "Edit" at bounding box center [633, 135] width 27 height 10
click at [486, 304] on select "Administrator Marketing User Sales Manager Sales User" at bounding box center [483, 310] width 232 height 13
select select "Sales_User"
click at [367, 304] on select "Administrator Marketing User Sales Manager Sales User" at bounding box center [483, 310] width 232 height 13
click at [621, 311] on button "Save" at bounding box center [626, 310] width 35 height 16
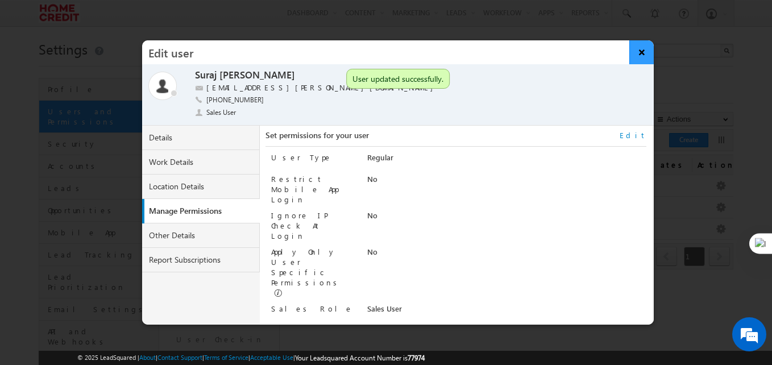
click at [637, 52] on button "×" at bounding box center [641, 52] width 24 height 24
